Goal: Navigation & Orientation: Find specific page/section

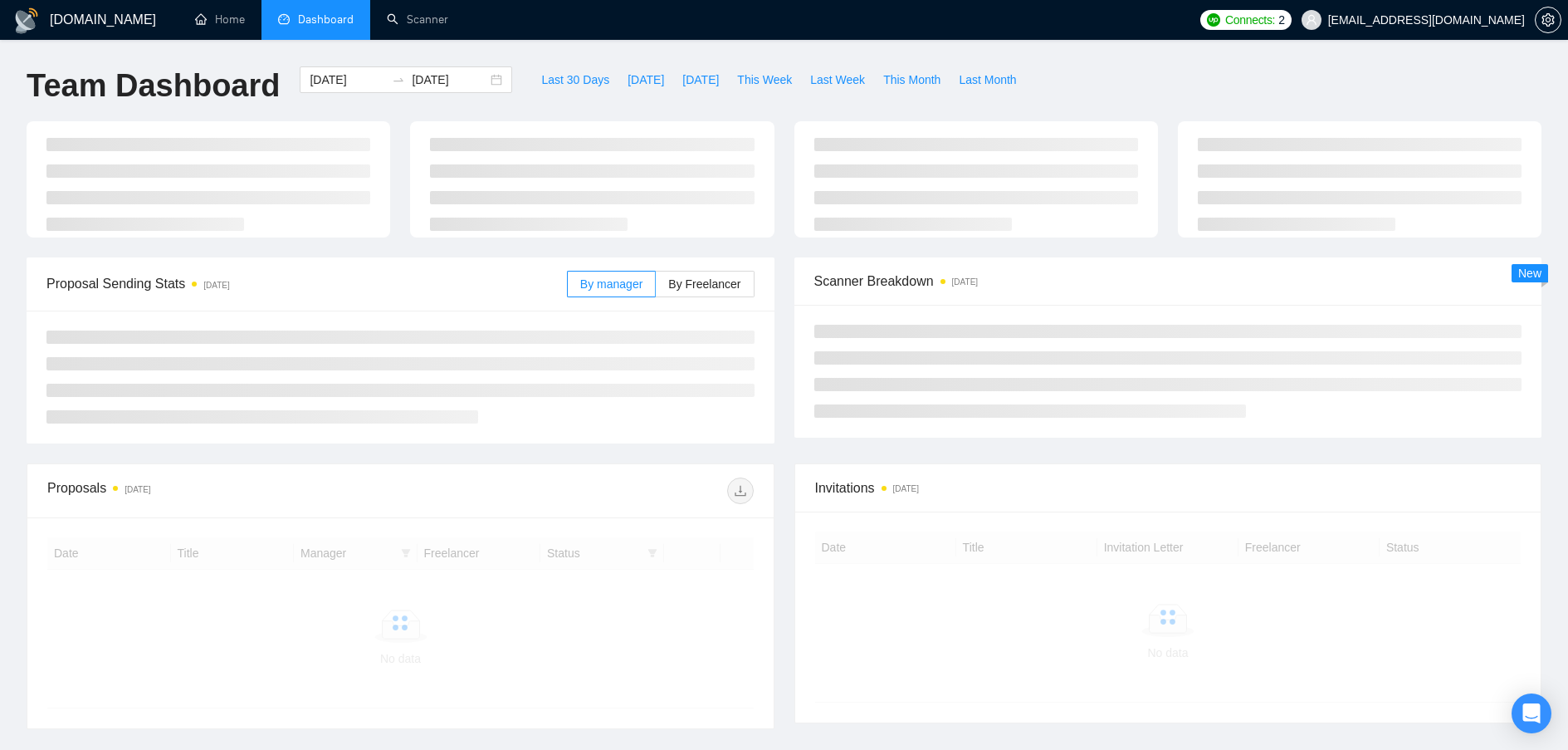
scroll to position [128, 0]
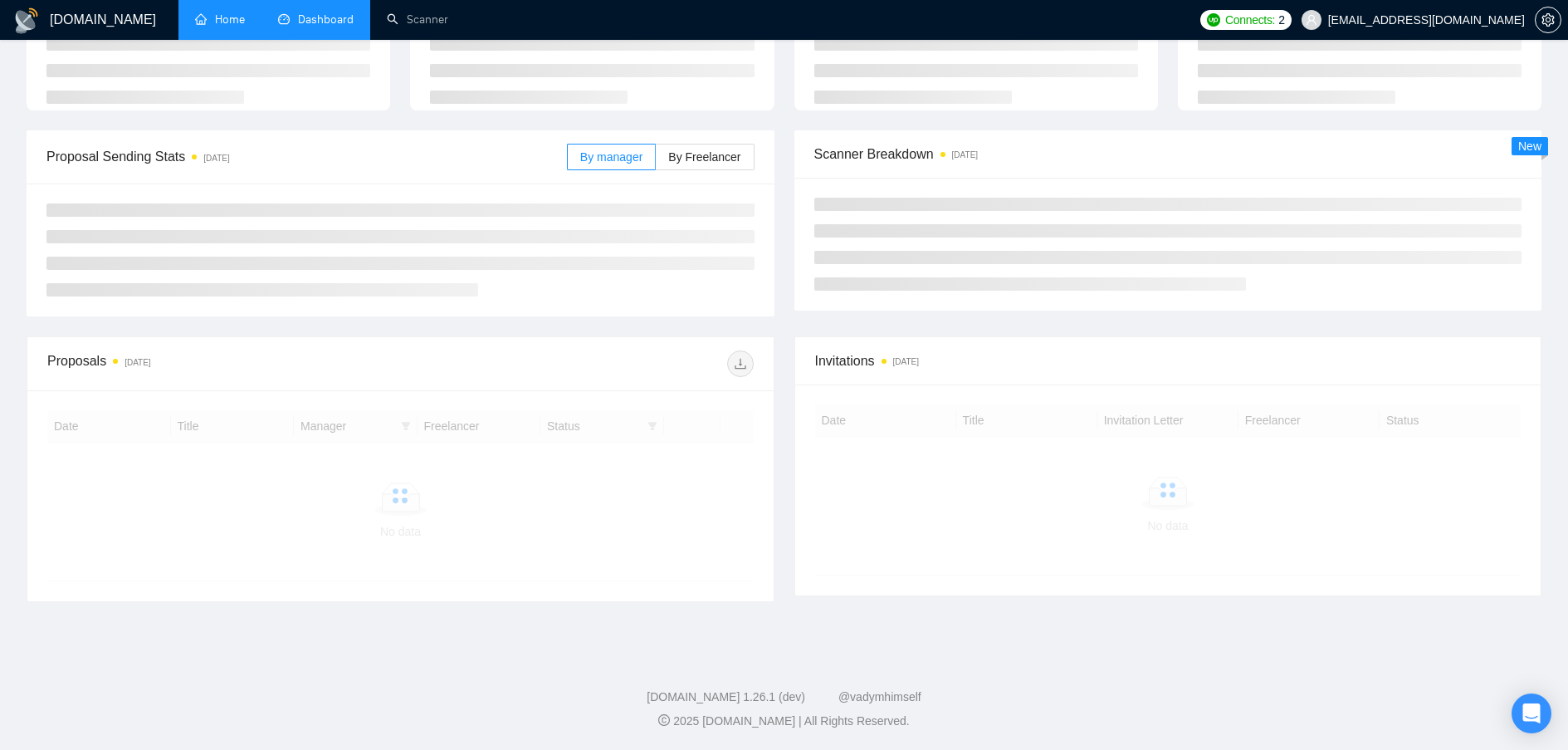
click at [219, 12] on link "Home" at bounding box center [220, 19] width 50 height 14
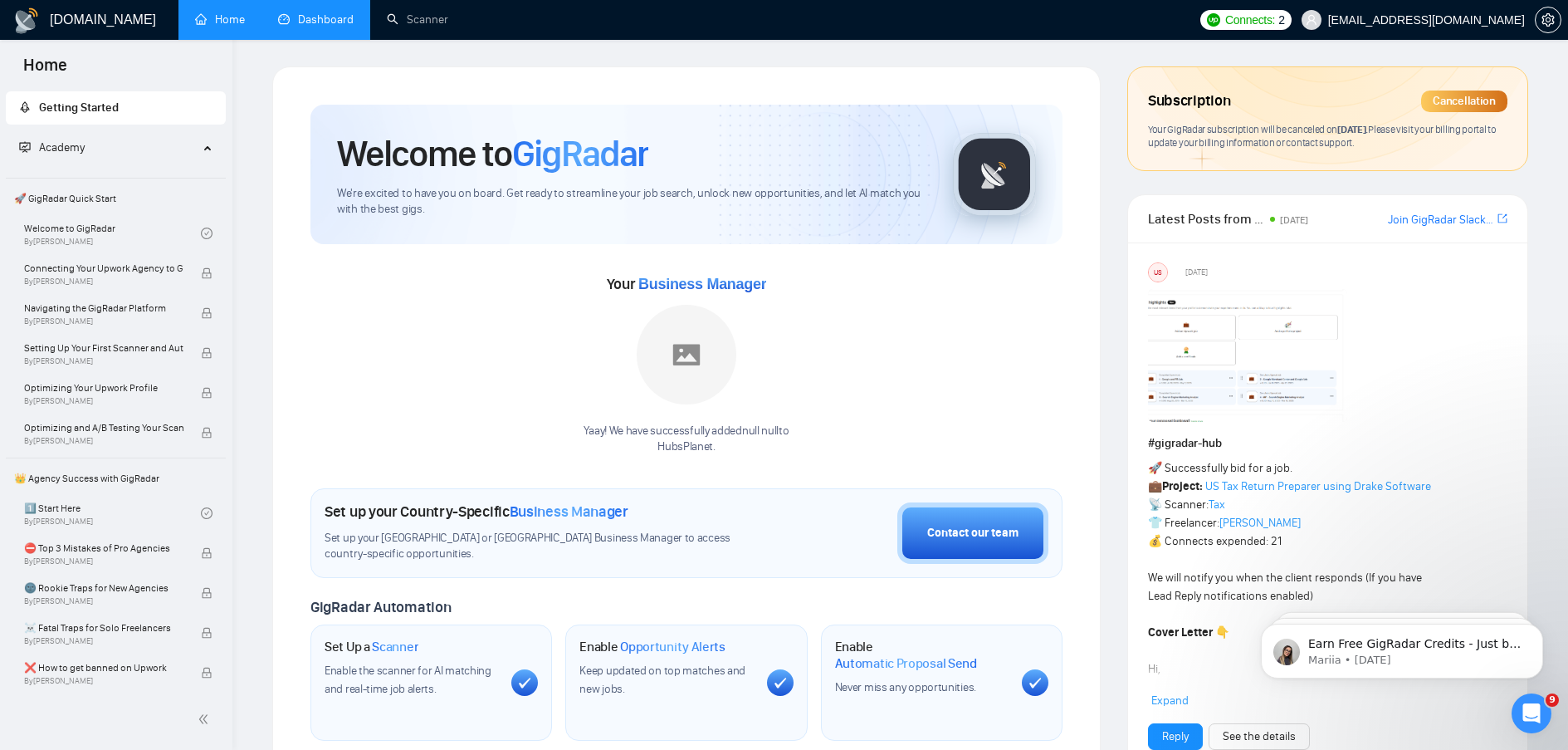
click at [333, 17] on link "Dashboard" at bounding box center [316, 19] width 76 height 14
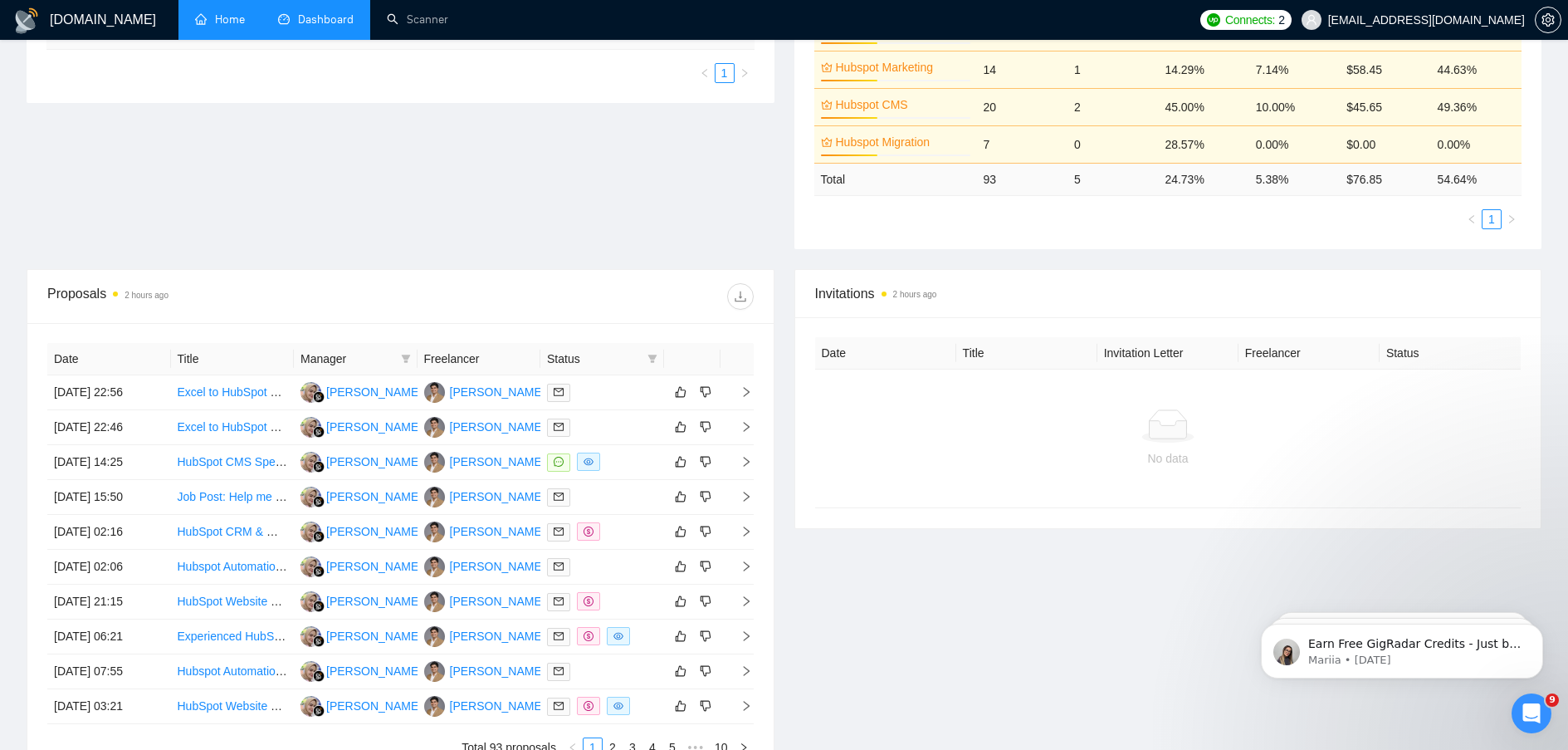
scroll to position [418, 0]
click at [574, 177] on div "Proposal Sending Stats 2 hours ago By manager By Freelancer Name Proposals Repl…" at bounding box center [784, 70] width 1535 height 392
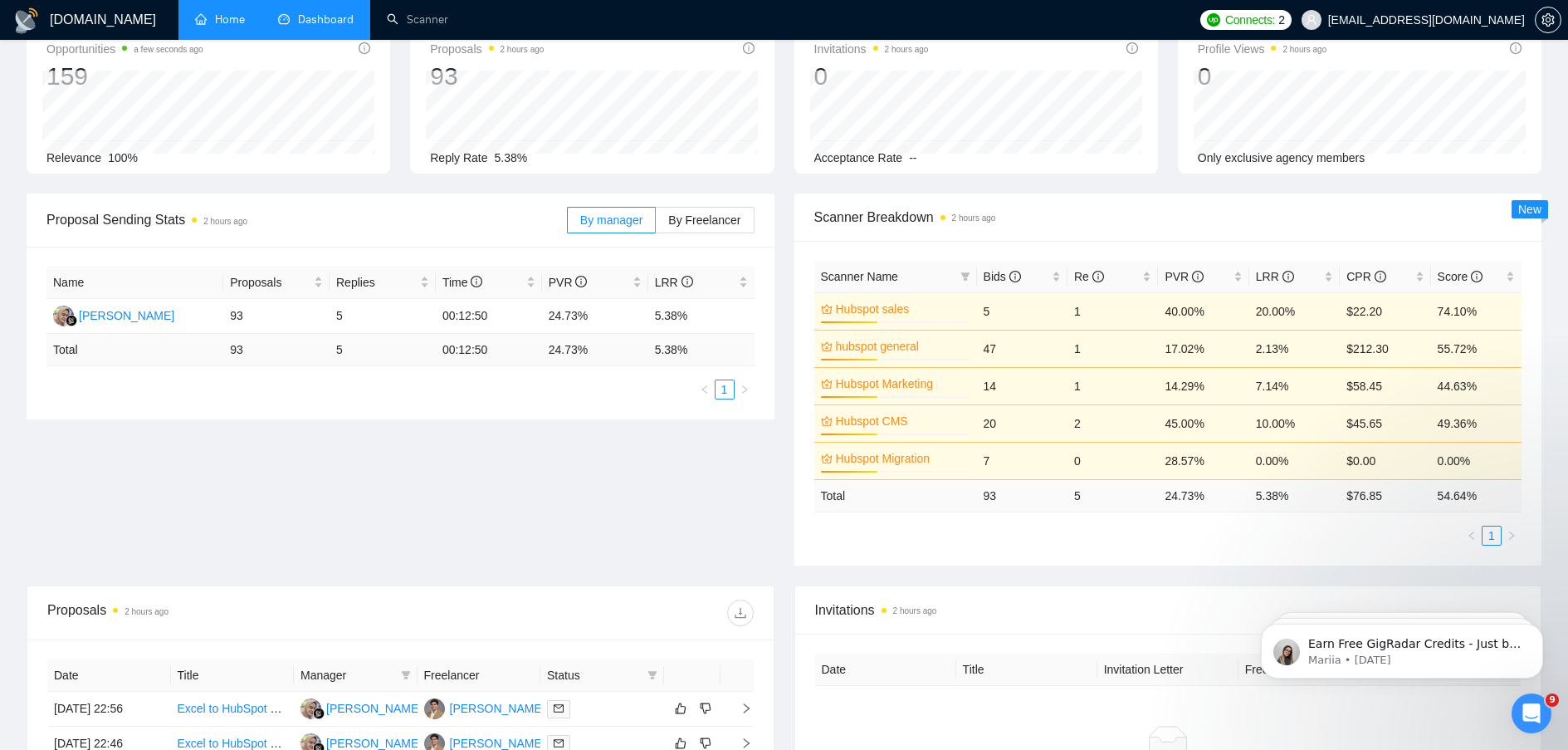
scroll to position [0, 0]
